Goal: Transaction & Acquisition: Purchase product/service

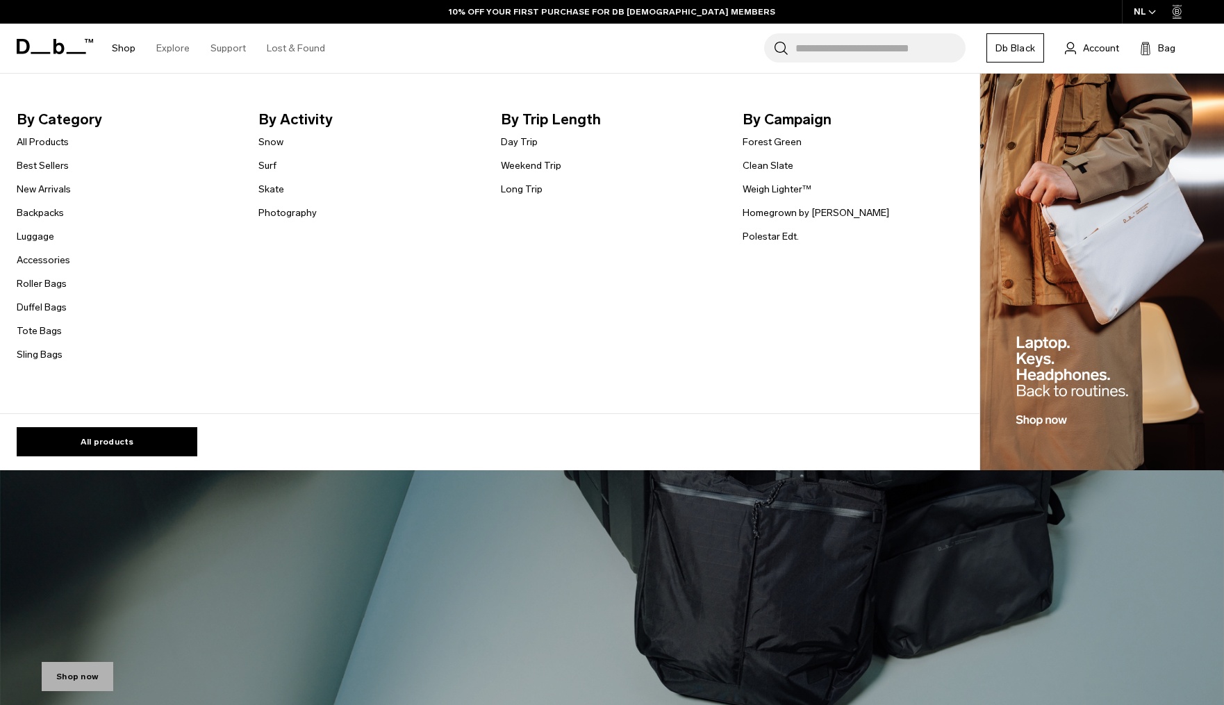
click at [121, 49] on link "Shop" at bounding box center [124, 48] width 24 height 49
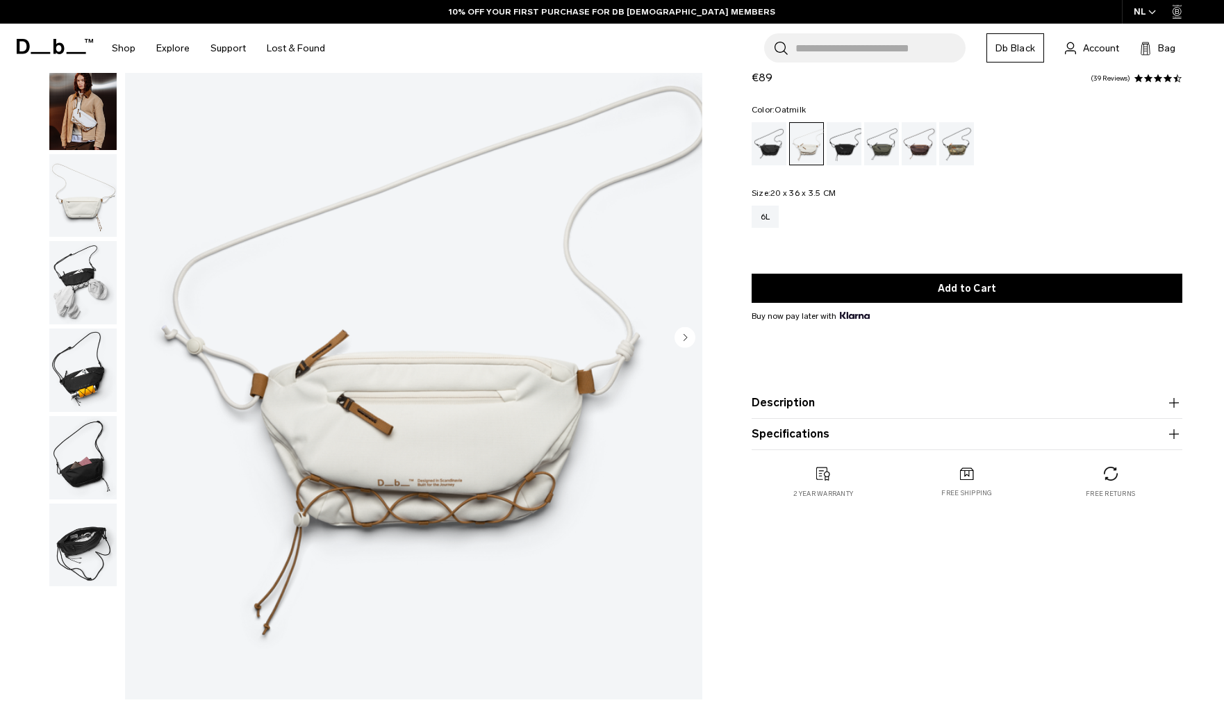
scroll to position [116, 0]
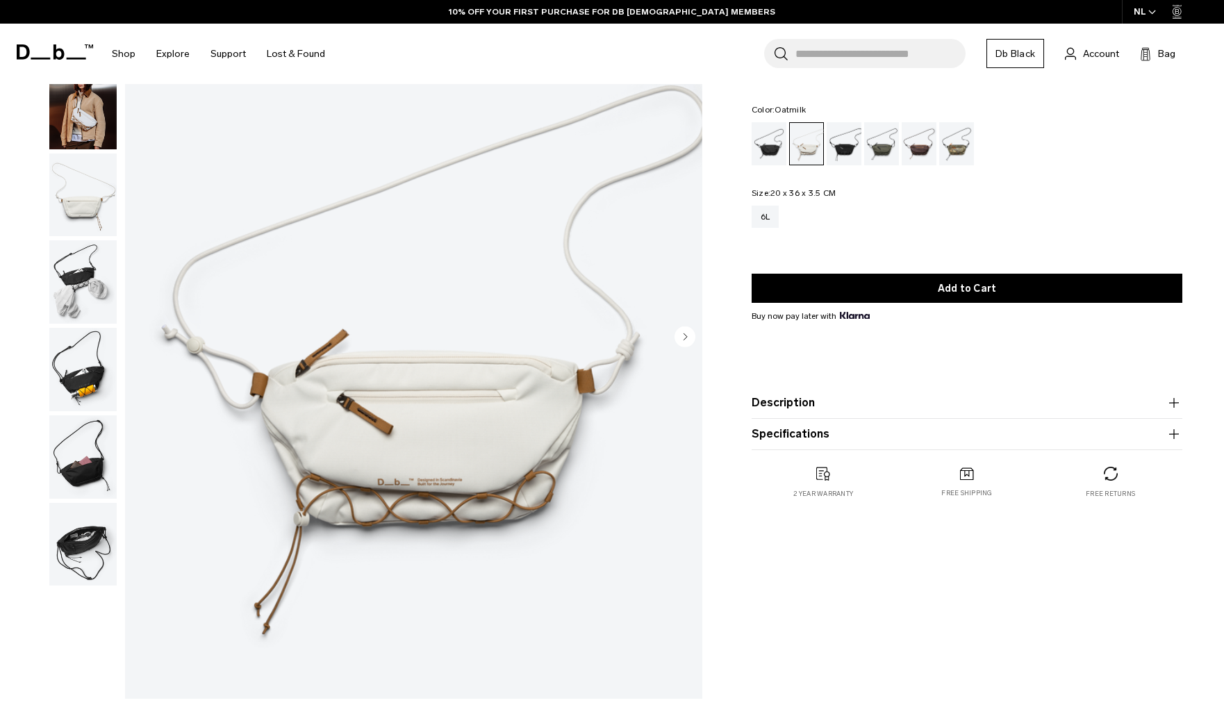
click at [118, 308] on div "01 / 07 New" at bounding box center [355, 342] width 710 height 728
click at [80, 311] on img "button" at bounding box center [82, 281] width 67 height 83
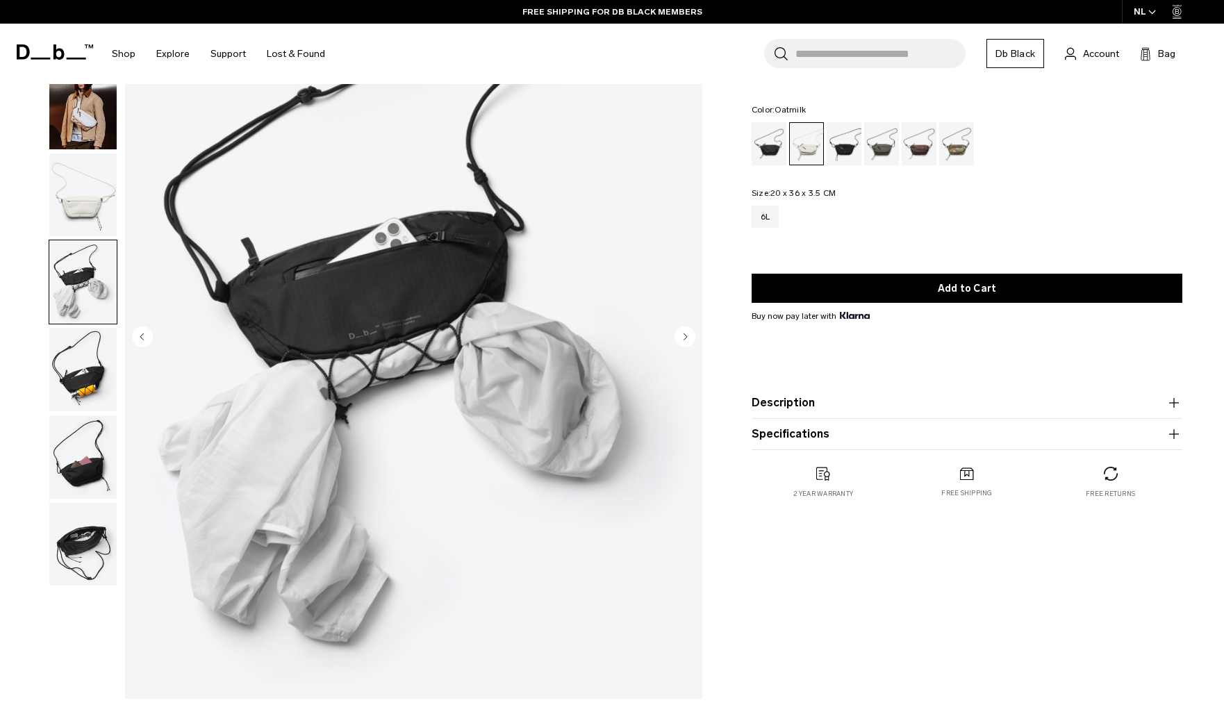
click at [84, 337] on img "button" at bounding box center [82, 369] width 67 height 83
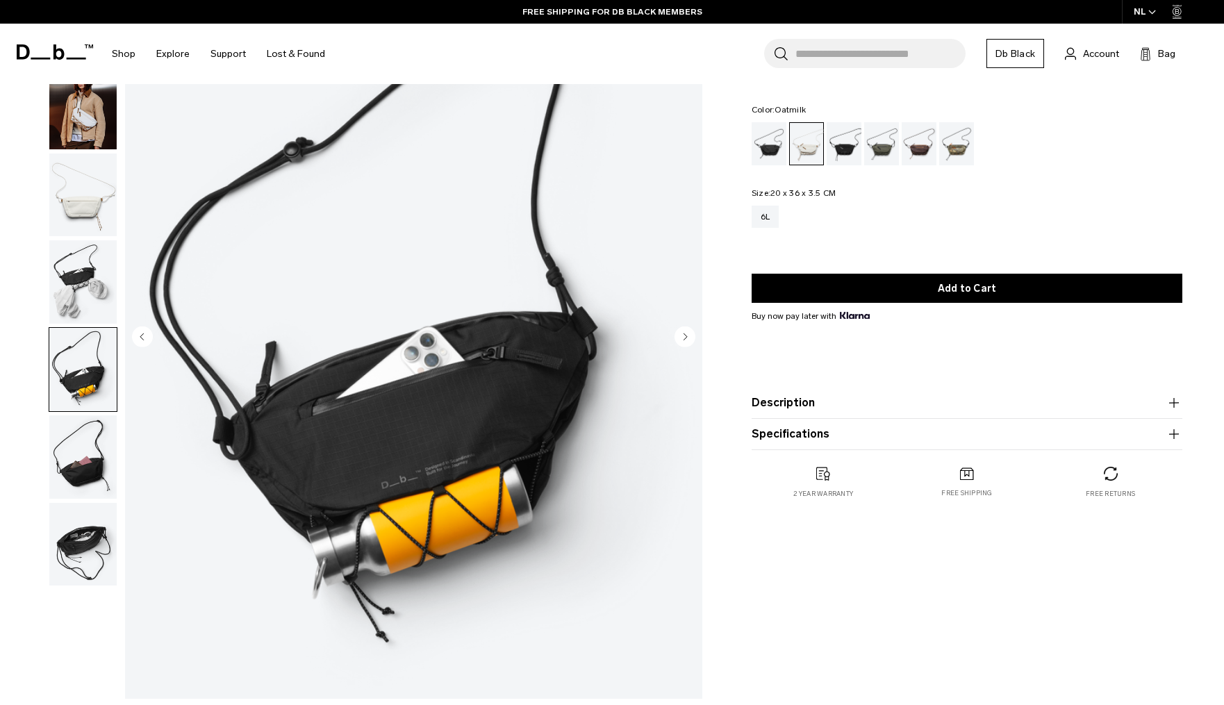
click at [77, 446] on img "button" at bounding box center [82, 456] width 67 height 83
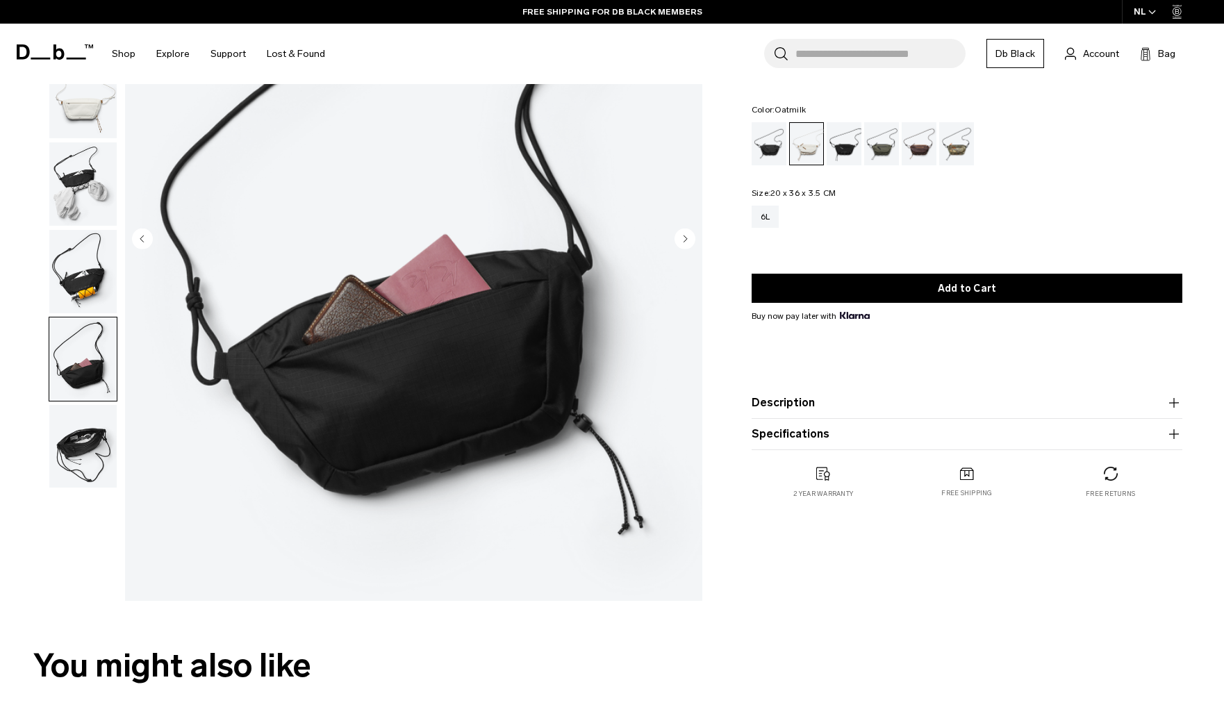
scroll to position [235, 0]
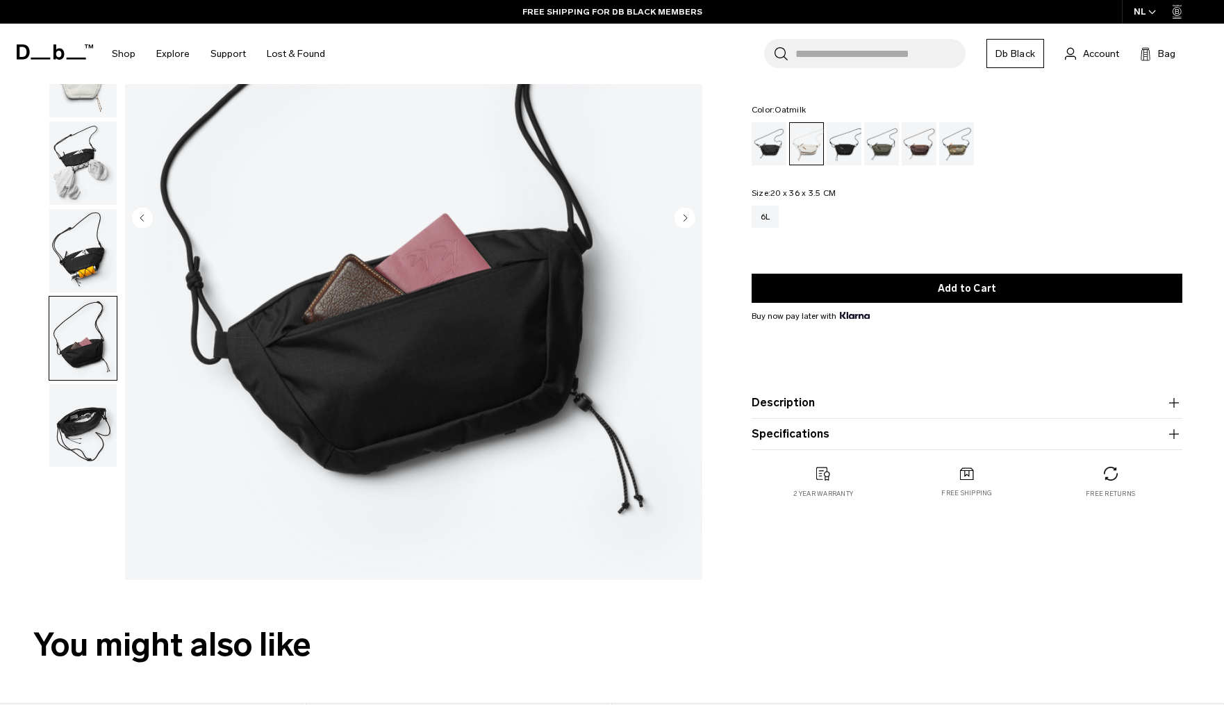
click at [77, 457] on img "button" at bounding box center [82, 425] width 67 height 83
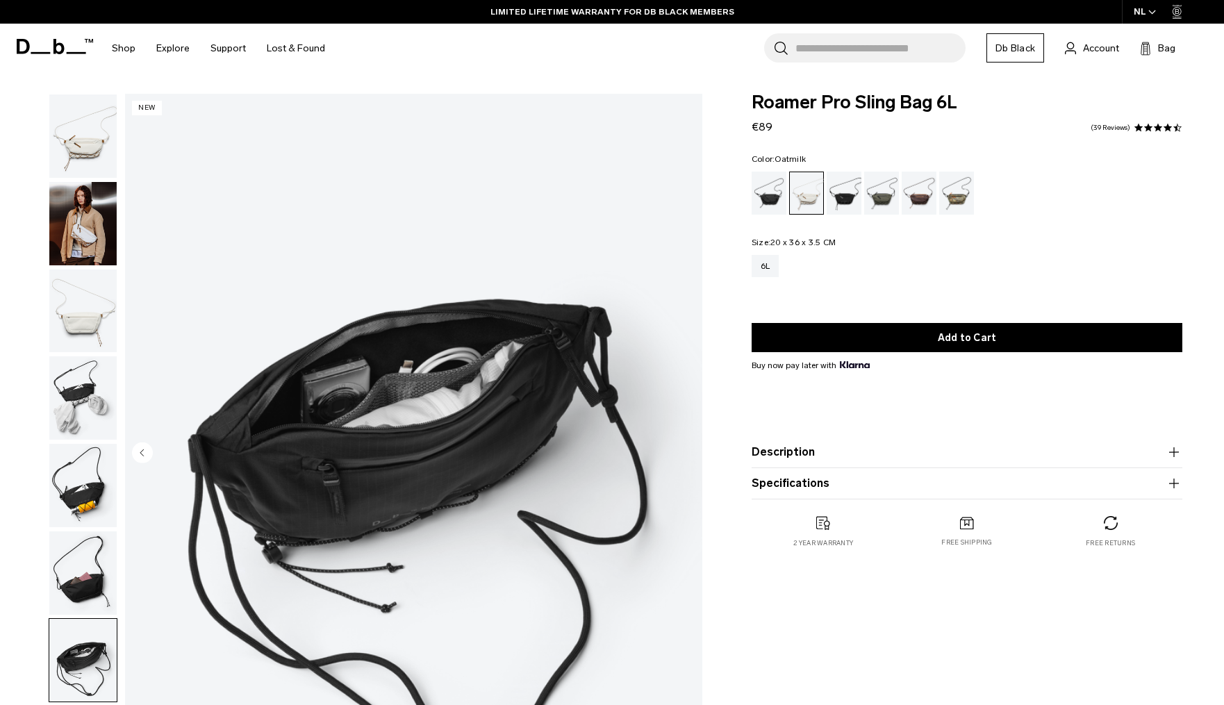
scroll to position [0, 0]
click at [77, 326] on img "button" at bounding box center [82, 311] width 67 height 83
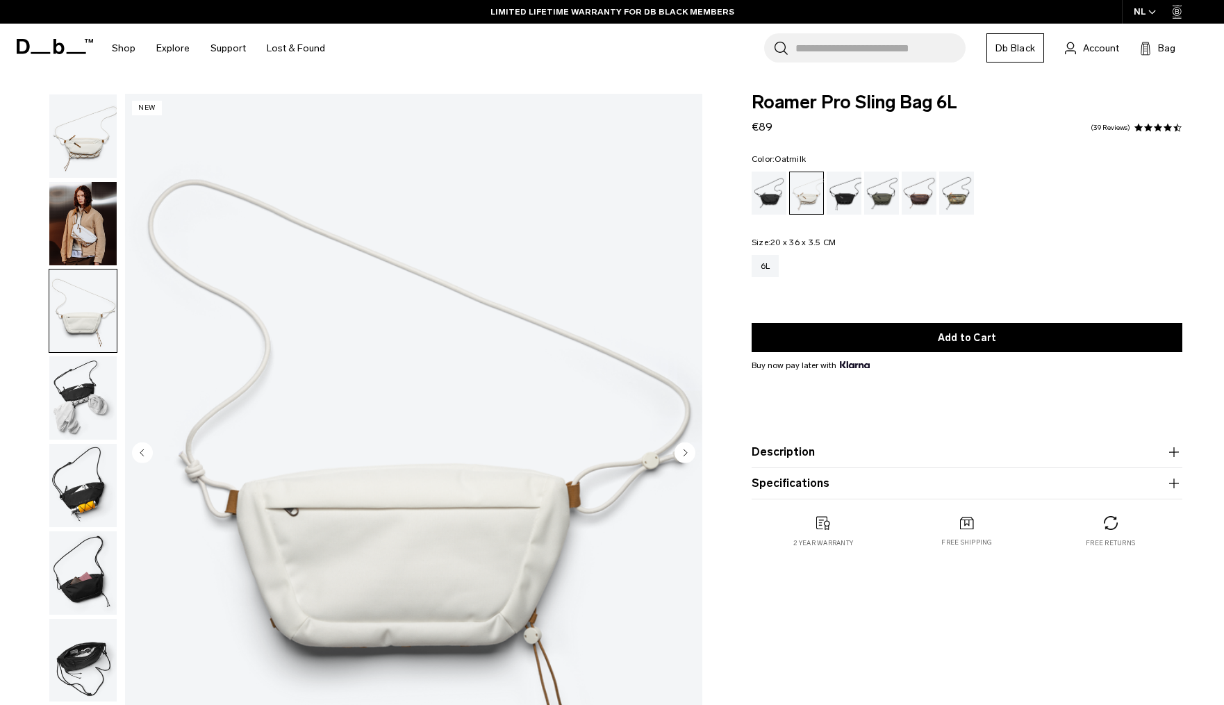
click at [73, 381] on img "button" at bounding box center [82, 397] width 67 height 83
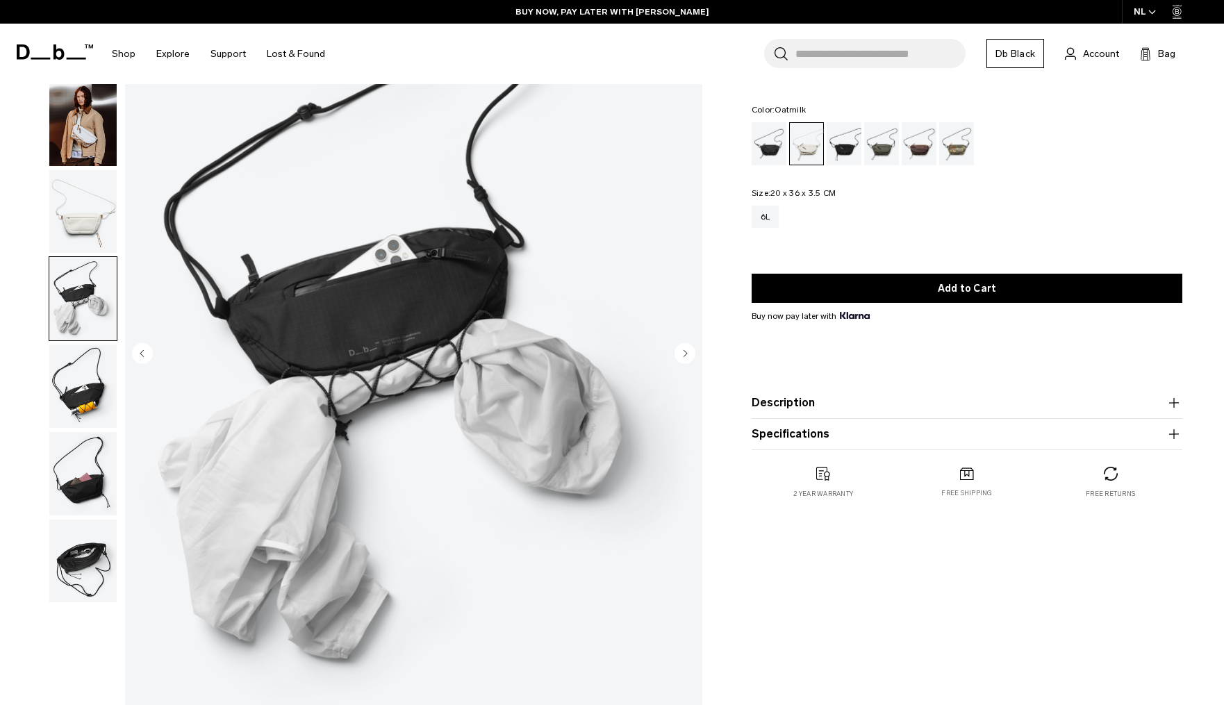
scroll to position [99, 0]
click at [67, 389] on img "button" at bounding box center [82, 386] width 67 height 83
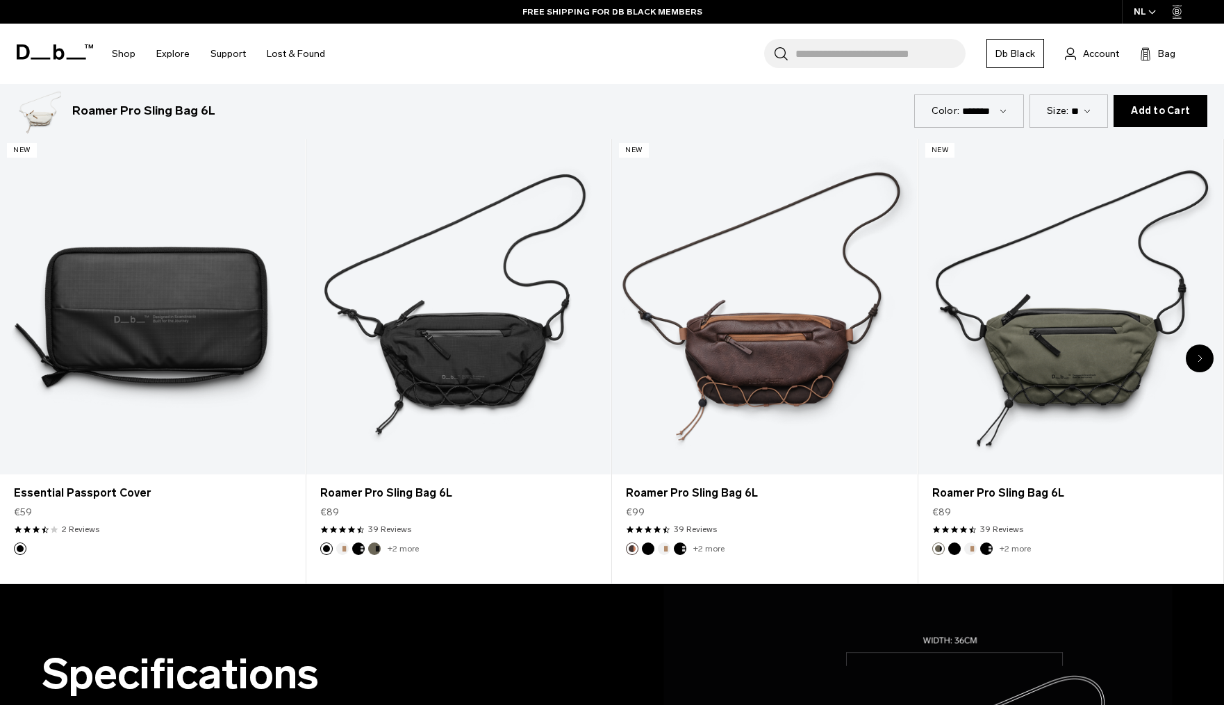
scroll to position [712, 0]
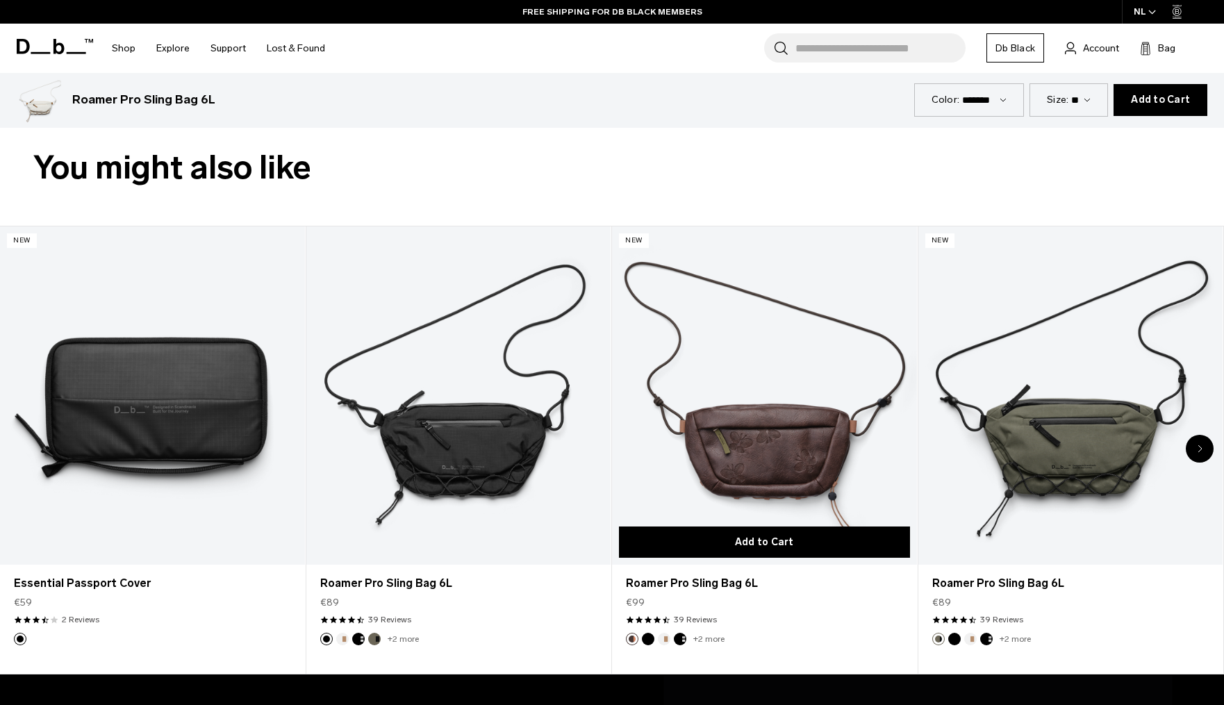
click at [762, 545] on button "Add to Cart" at bounding box center [764, 542] width 291 height 31
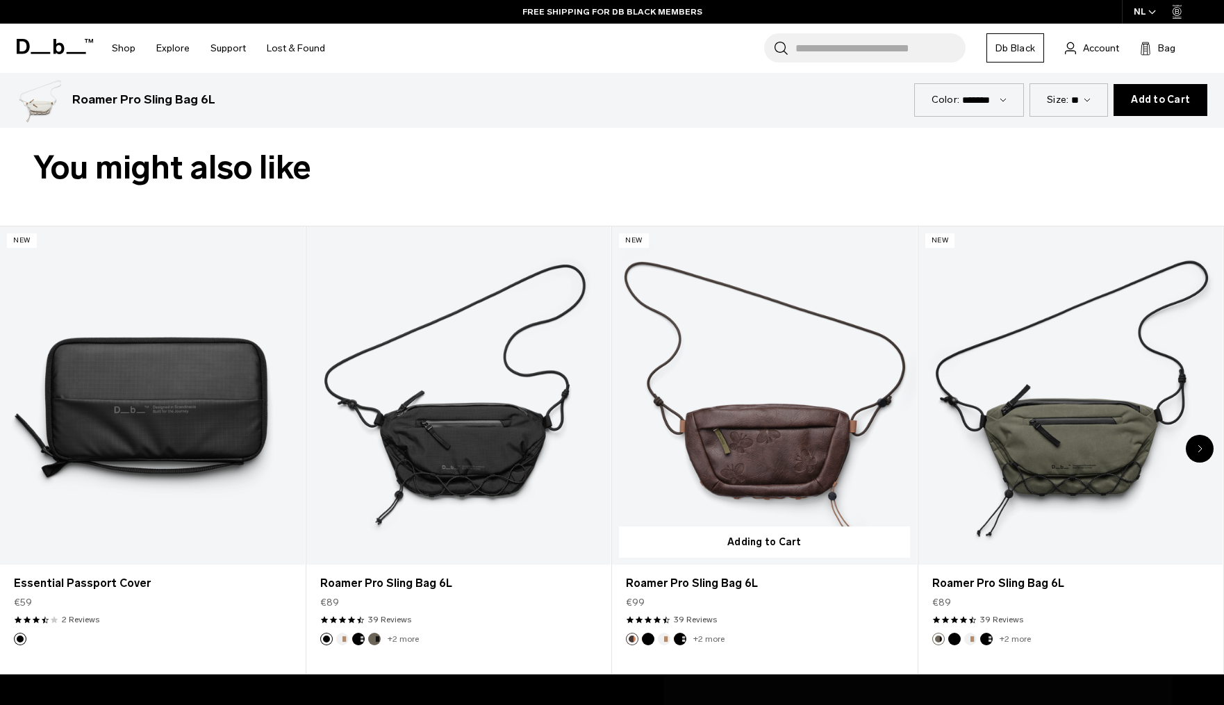
click at [792, 442] on link "Roamer Pro Sling Bag 6L" at bounding box center [764, 395] width 305 height 338
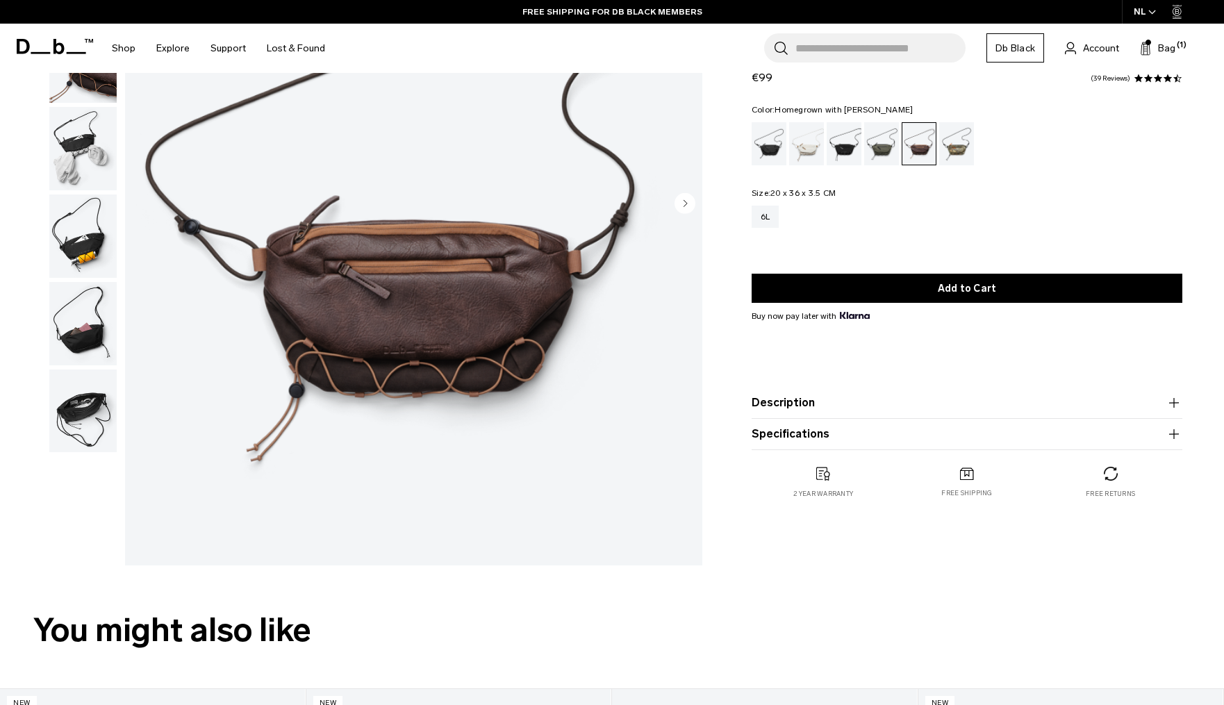
scroll to position [179, 0]
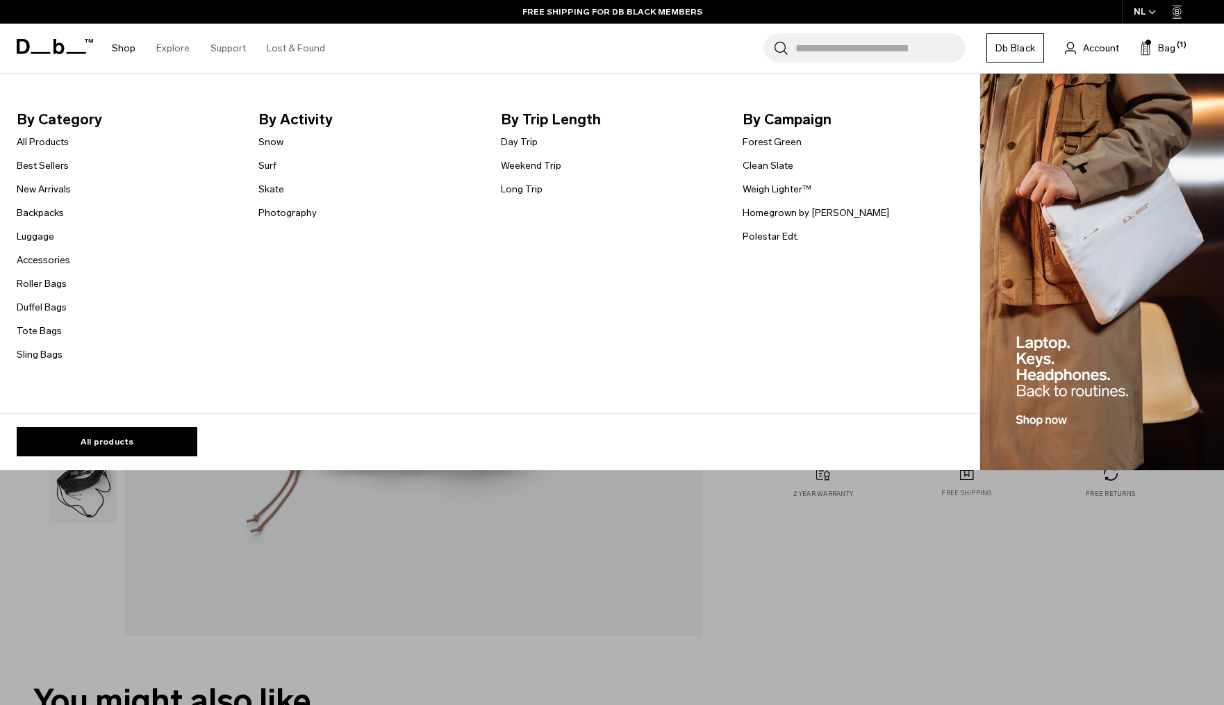
click at [115, 50] on link "Shop" at bounding box center [124, 48] width 24 height 49
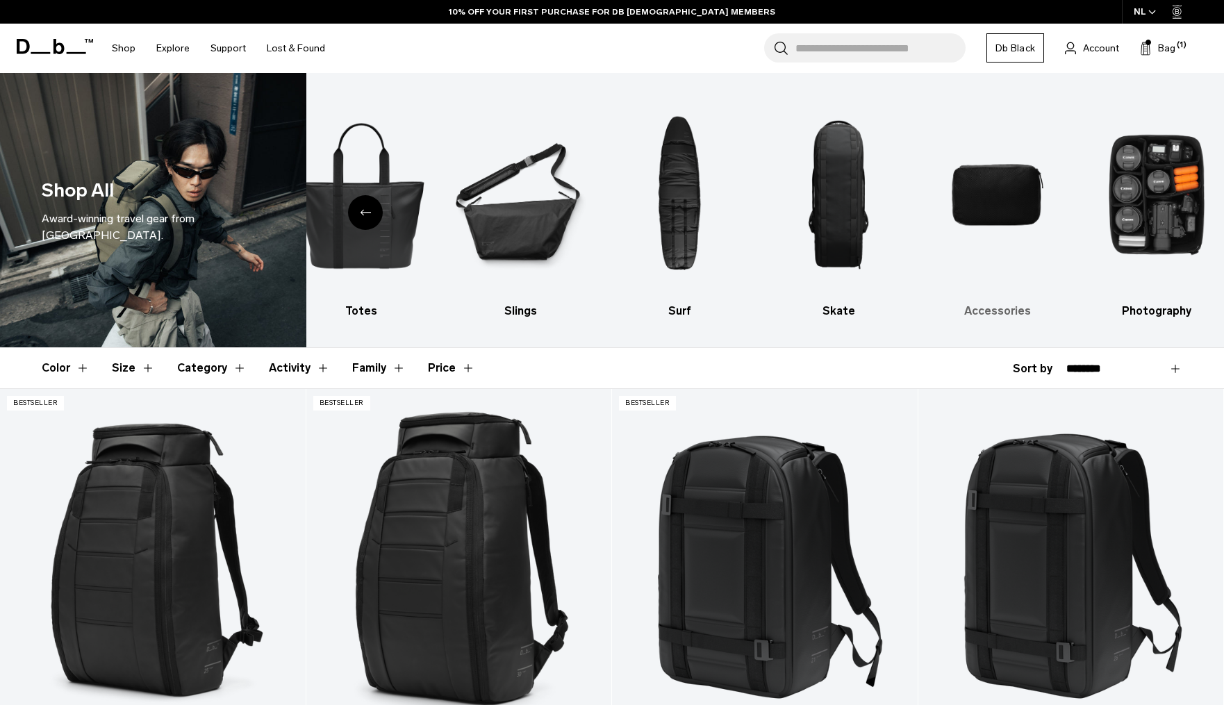
click at [959, 190] on img "9 / 10" at bounding box center [997, 195] width 135 height 202
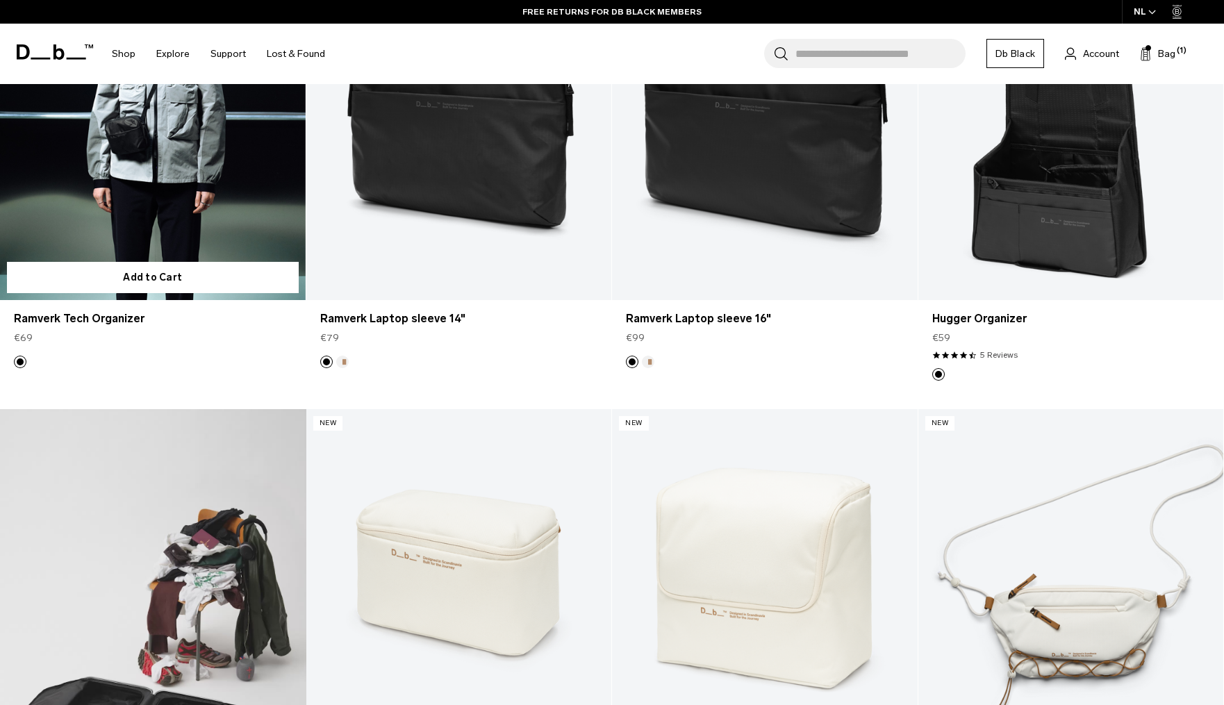
scroll to position [454, 0]
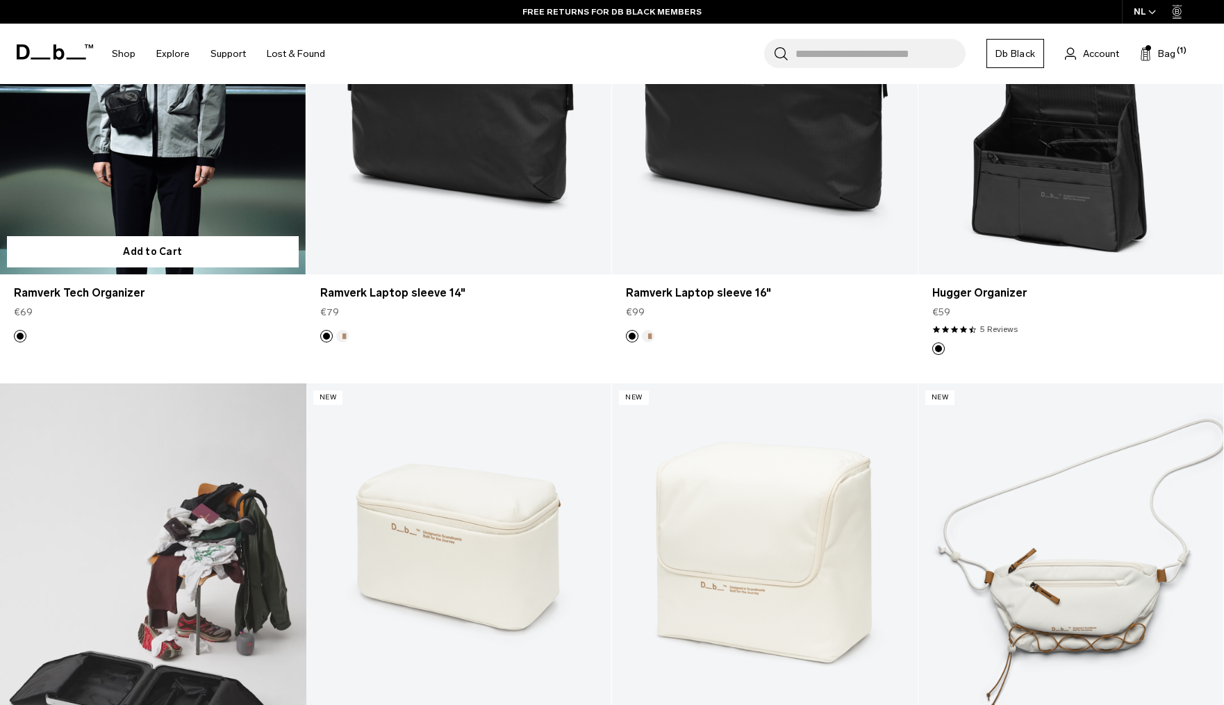
click at [150, 231] on form "Add to Cart" at bounding box center [153, 251] width 306 height 45
click at [86, 307] on div "€69" at bounding box center [153, 312] width 278 height 15
click at [87, 294] on link "Ramverk Tech Organizer" at bounding box center [153, 293] width 278 height 17
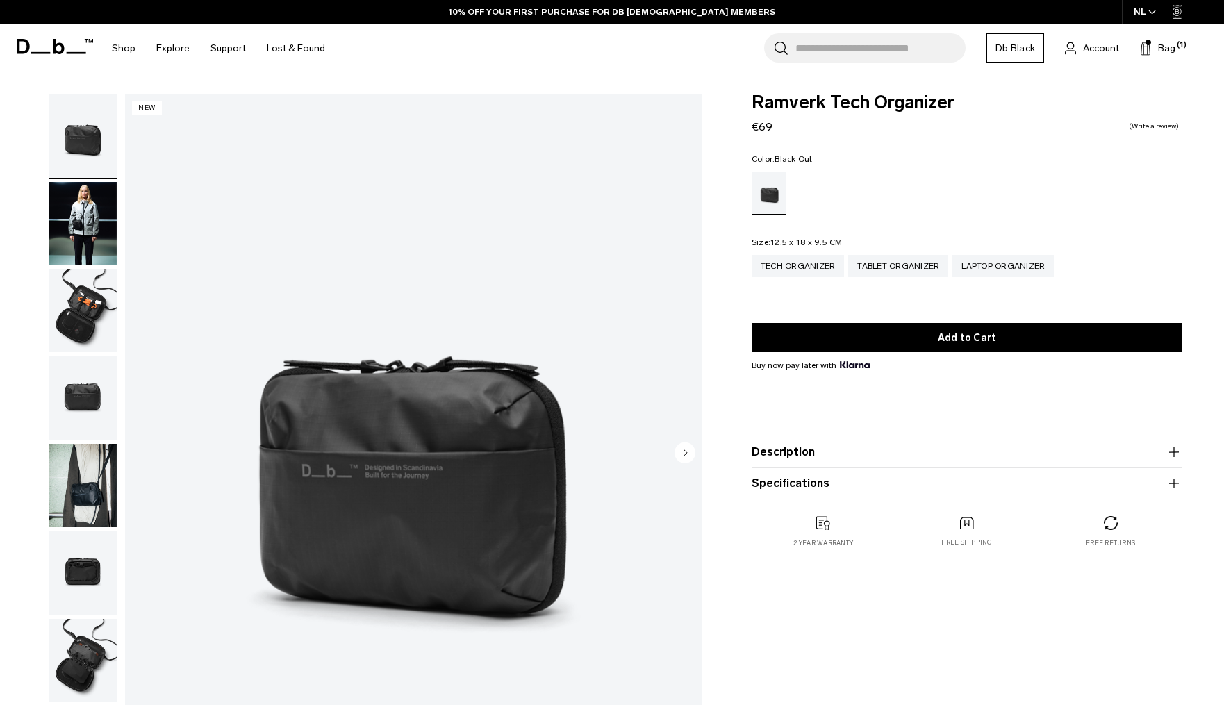
drag, startPoint x: 97, startPoint y: 298, endPoint x: 113, endPoint y: 306, distance: 17.4
click at [97, 298] on img "button" at bounding box center [82, 311] width 67 height 83
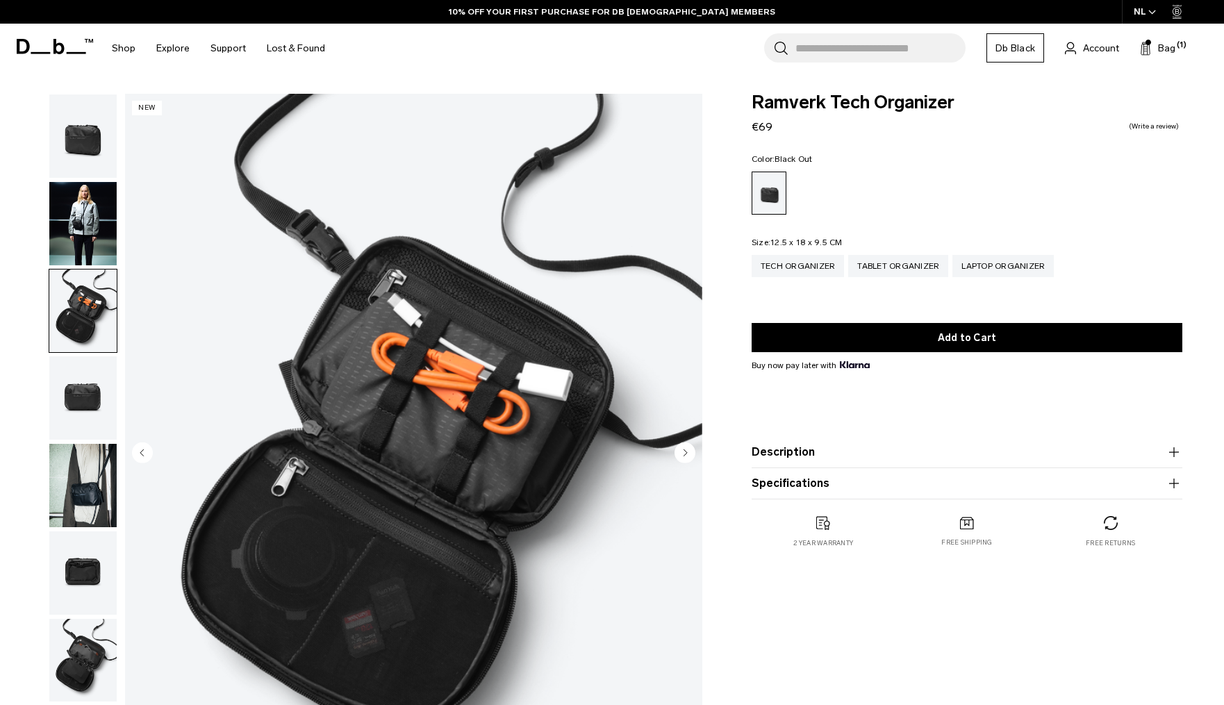
click at [88, 378] on img "button" at bounding box center [82, 397] width 67 height 83
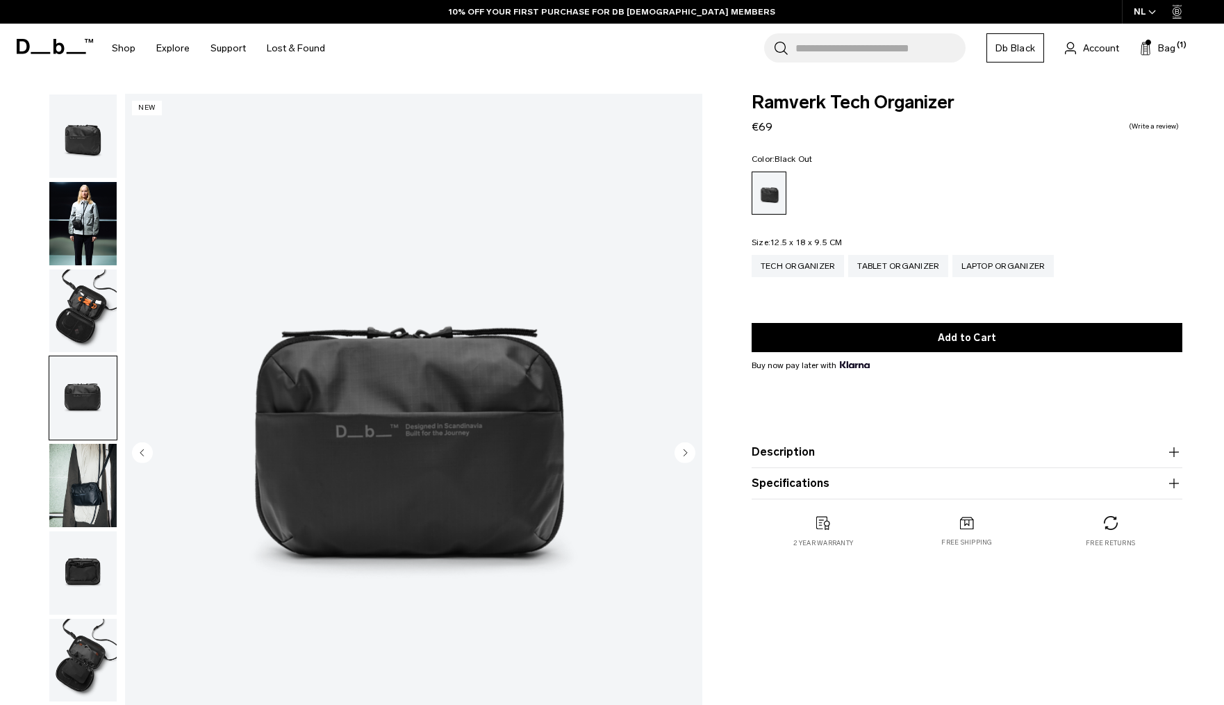
click at [89, 494] on img "button" at bounding box center [82, 485] width 67 height 83
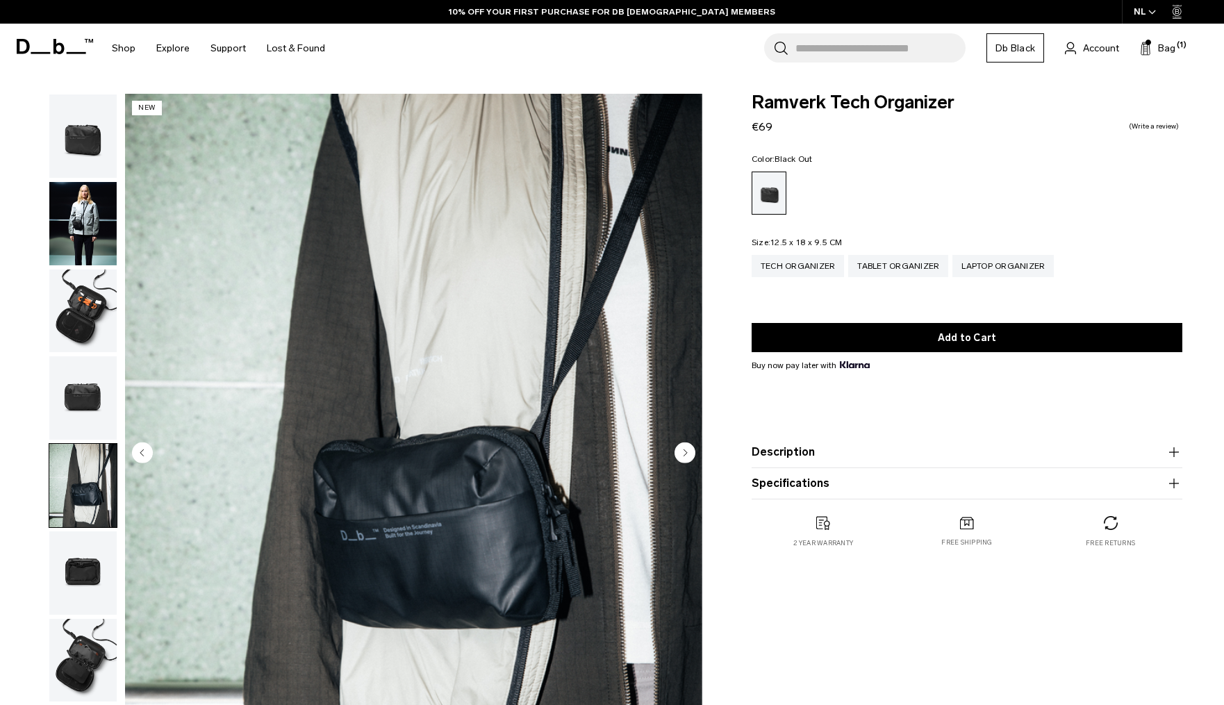
click at [69, 552] on img "button" at bounding box center [82, 572] width 67 height 83
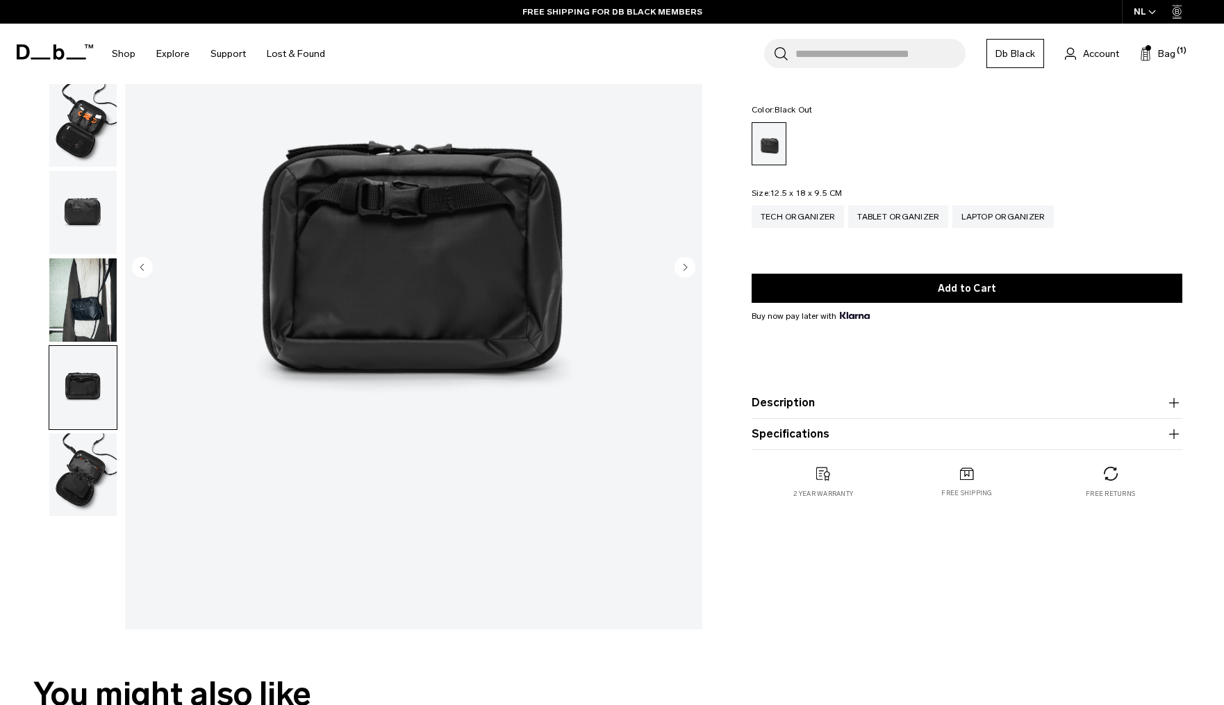
scroll to position [228, 0]
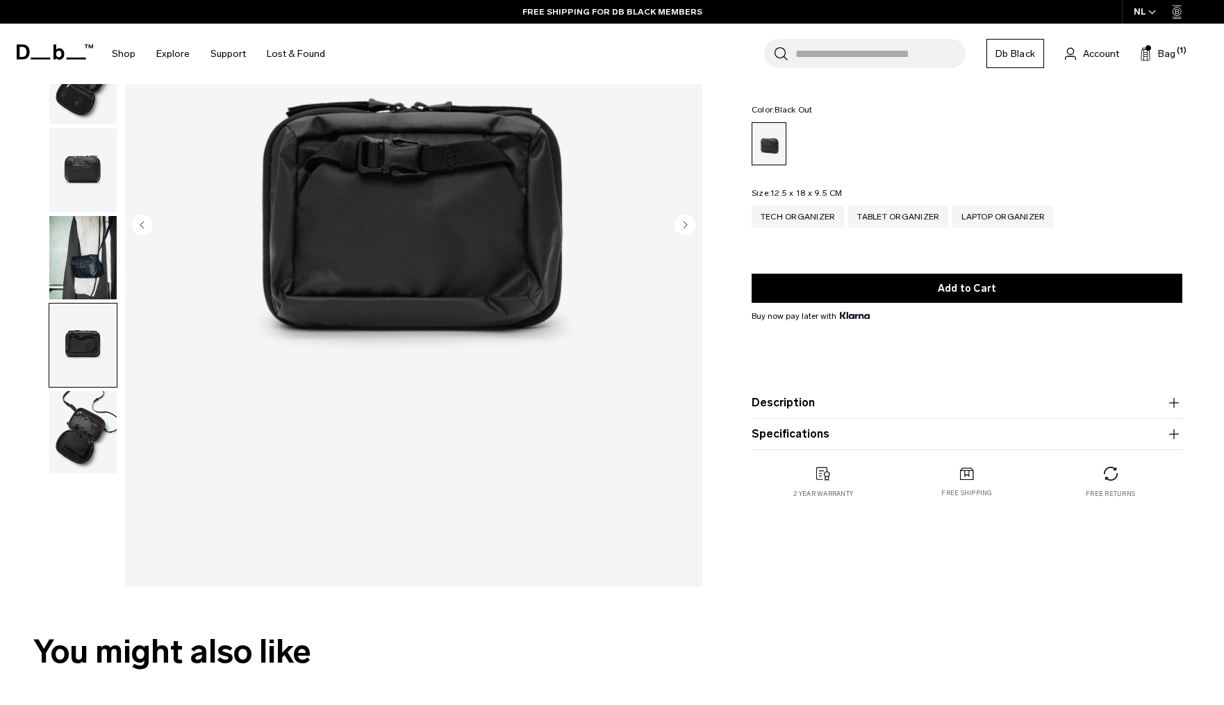
drag, startPoint x: 74, startPoint y: 494, endPoint x: 74, endPoint y: 463, distance: 30.6
click at [74, 494] on div at bounding box center [80, 226] width 76 height 721
click at [74, 463] on img "button" at bounding box center [82, 432] width 67 height 83
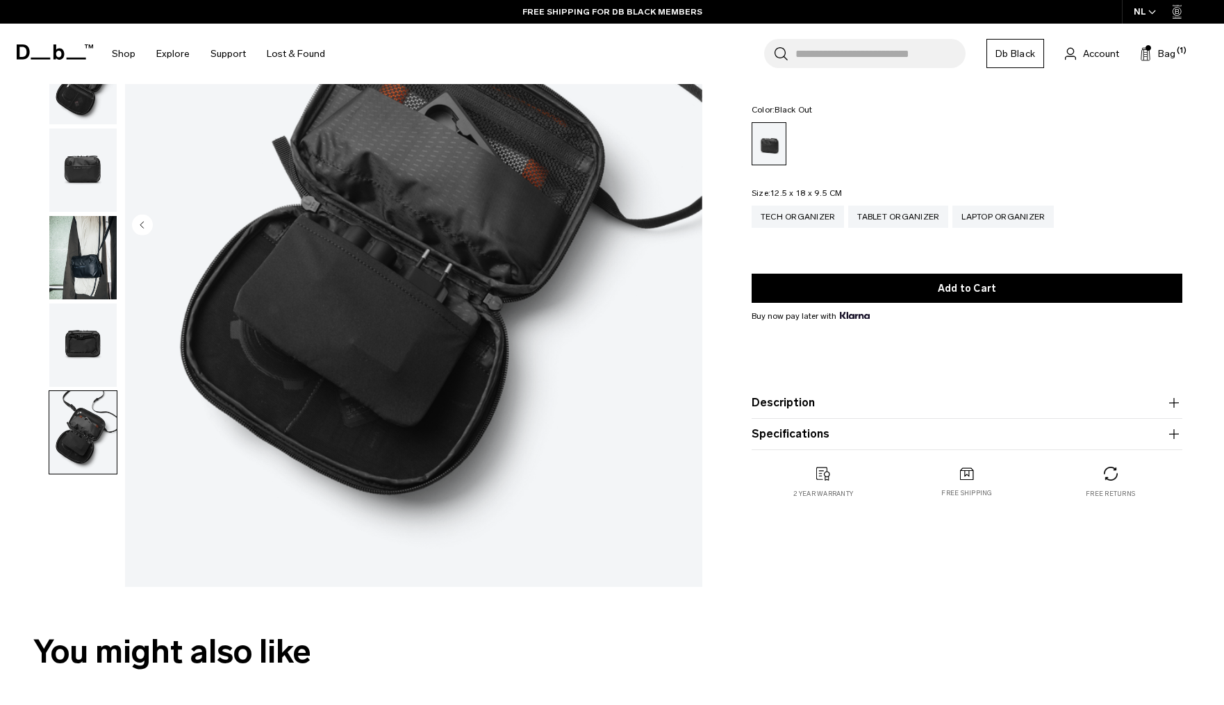
scroll to position [232, 0]
